Goal: Information Seeking & Learning: Find specific fact

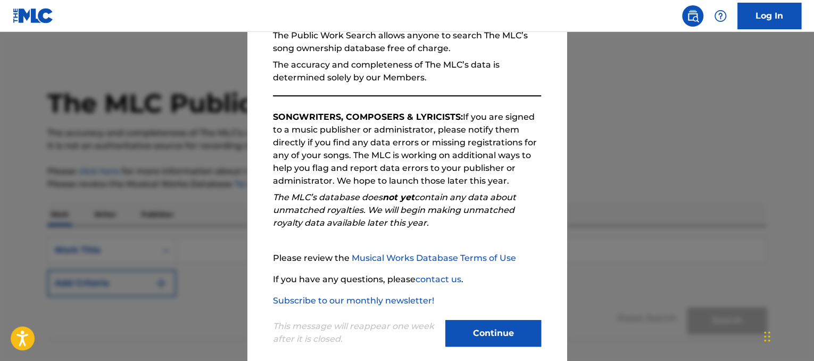
scroll to position [116, 0]
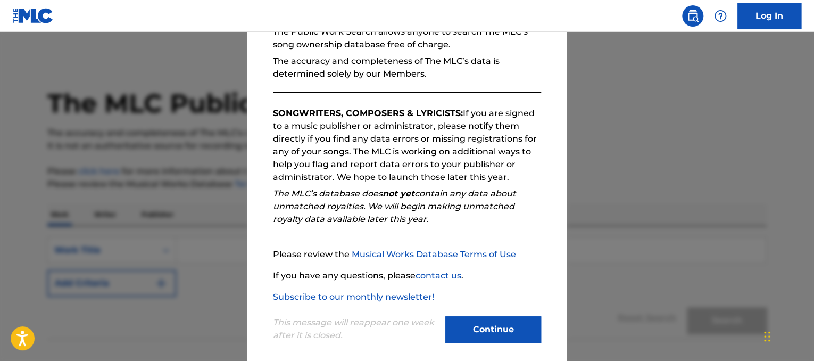
click at [511, 322] on button "Continue" at bounding box center [493, 329] width 96 height 27
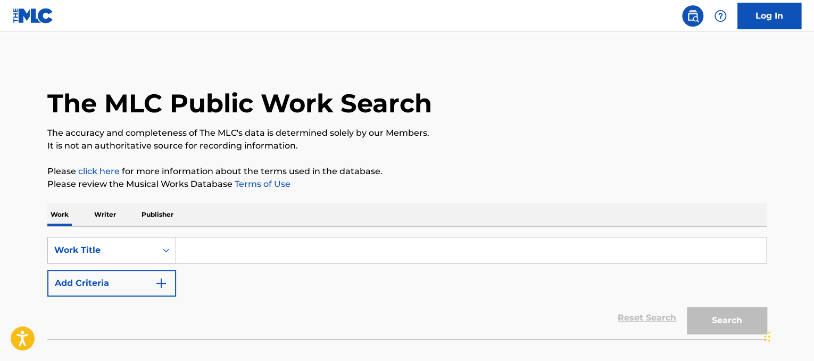
click at [102, 211] on p "Writer" at bounding box center [105, 214] width 28 height 22
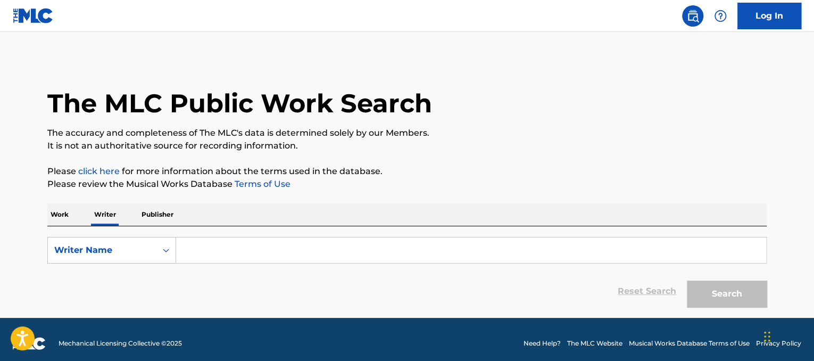
click at [204, 250] on input "Search Form" at bounding box center [471, 250] width 590 height 26
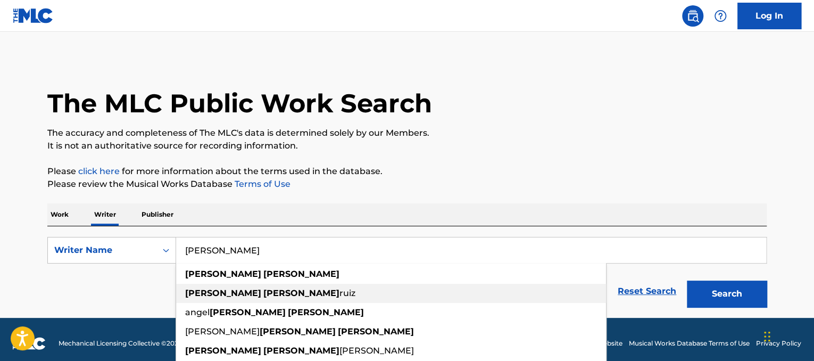
click at [263, 294] on strong "[PERSON_NAME]" at bounding box center [301, 293] width 76 height 10
type input "[PERSON_NAME] [PERSON_NAME]"
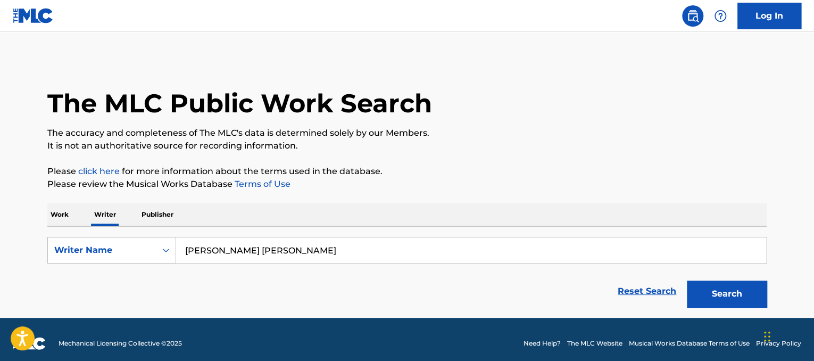
click at [724, 290] on button "Search" at bounding box center [727, 293] width 80 height 27
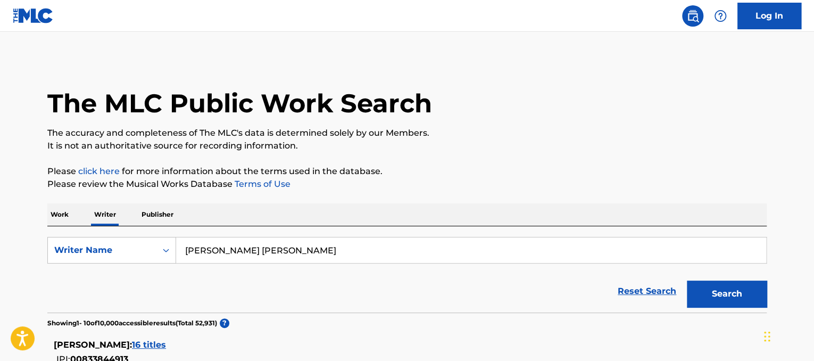
scroll to position [140, 0]
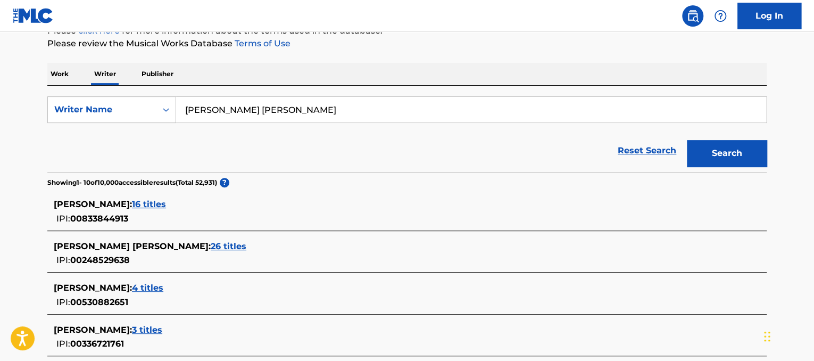
click at [211, 243] on span "26 titles" at bounding box center [229, 246] width 36 height 10
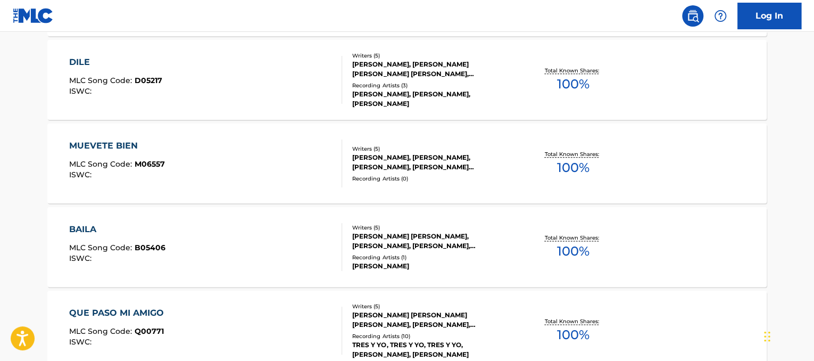
scroll to position [942, 0]
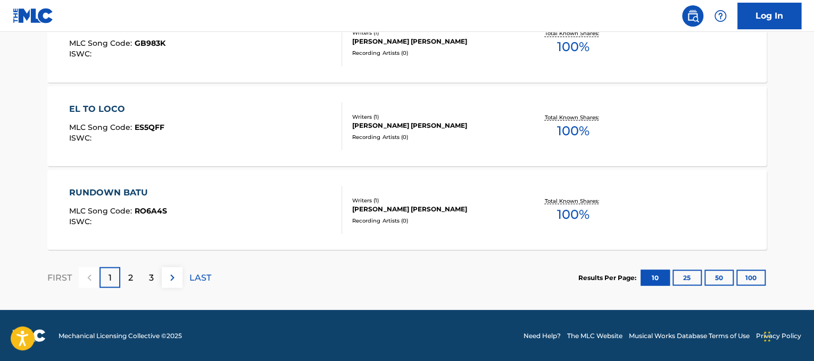
click at [720, 272] on button "50" at bounding box center [718, 277] width 29 height 16
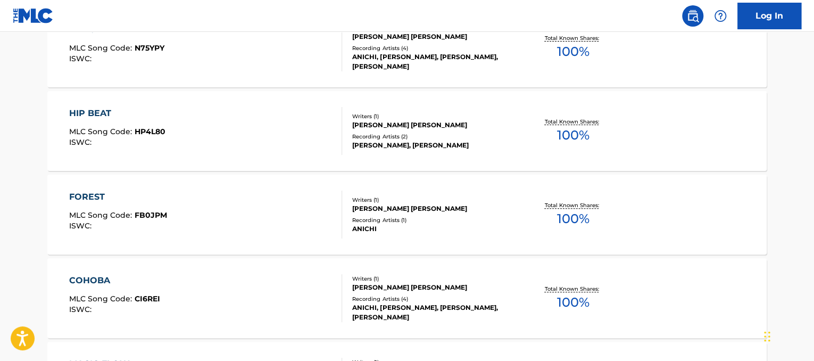
scroll to position [2273, 0]
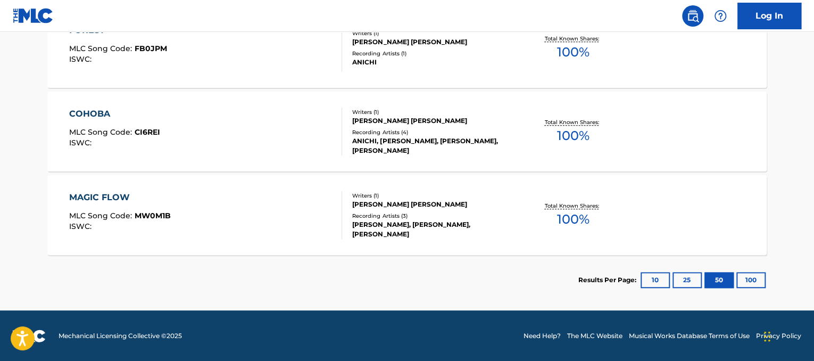
click at [104, 193] on div "MAGIC FLOW" at bounding box center [120, 197] width 102 height 13
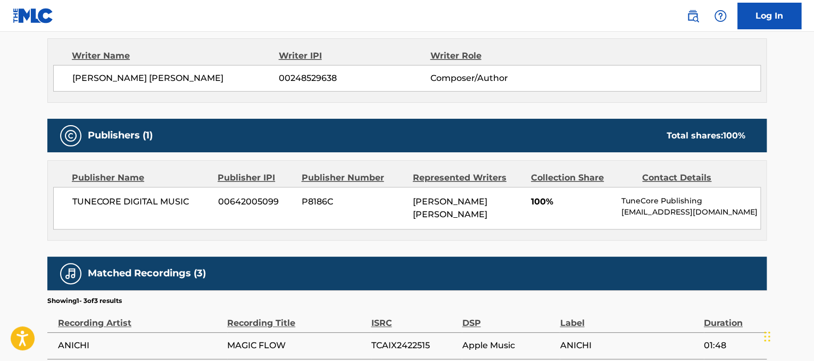
scroll to position [492, 0]
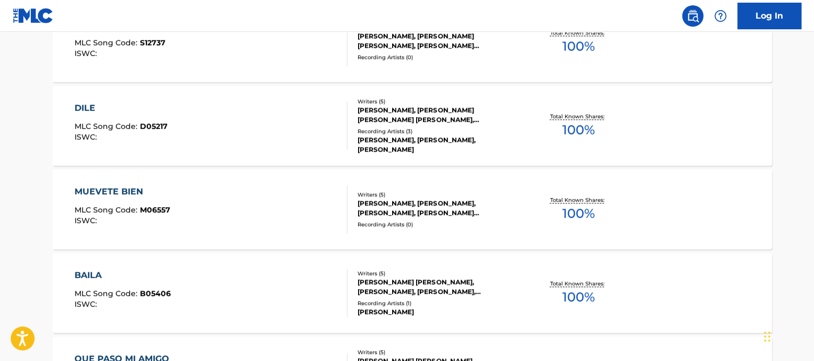
scroll to position [2273, 0]
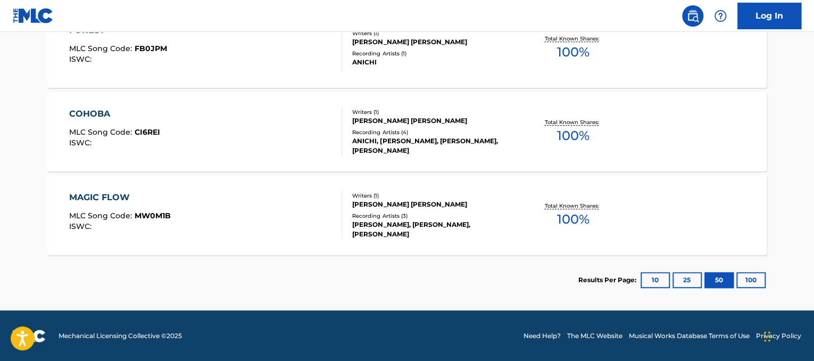
click at [395, 126] on div "[PERSON_NAME] [PERSON_NAME]" at bounding box center [432, 121] width 161 height 10
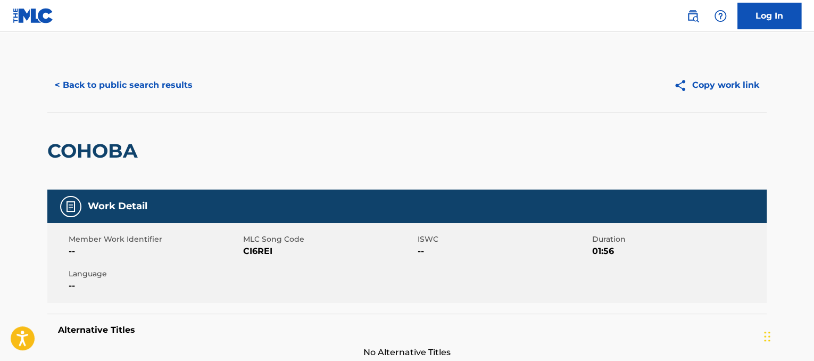
click at [395, 126] on div "COHOBA" at bounding box center [406, 151] width 719 height 78
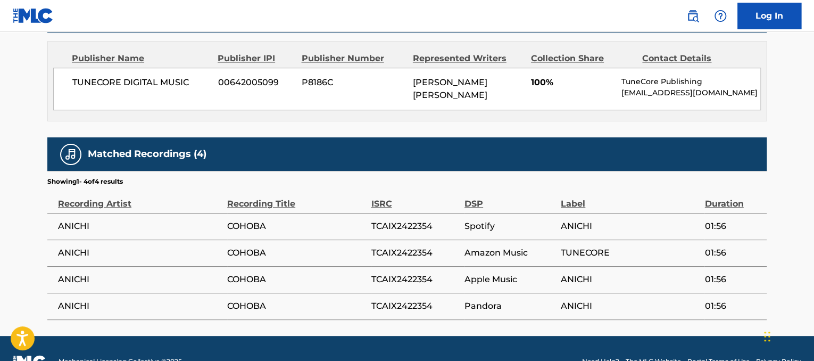
scroll to position [502, 0]
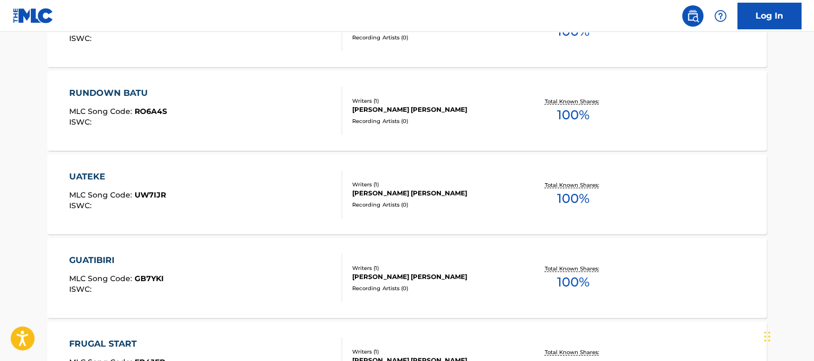
scroll to position [1047, 0]
